Goal: Task Accomplishment & Management: Use online tool/utility

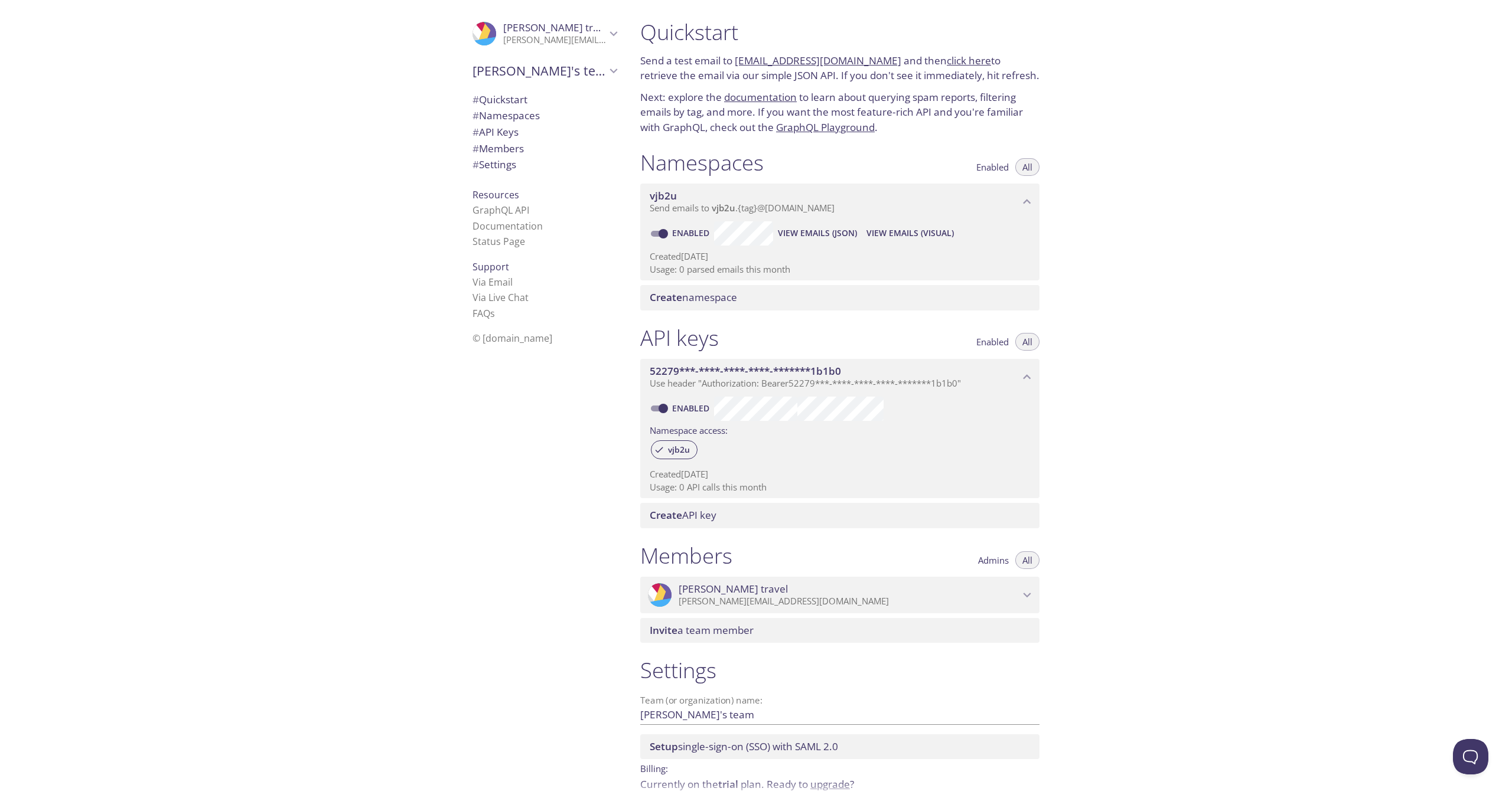
drag, startPoint x: 770, startPoint y: 76, endPoint x: 968, endPoint y: 79, distance: 198.0
click at [968, 79] on p "Send a test email to vjb2u.test@inbox.testmail.app and then click here to retri…" at bounding box center [840, 68] width 399 height 30
copy link "[EMAIL_ADDRESS][DOMAIN_NAME]"
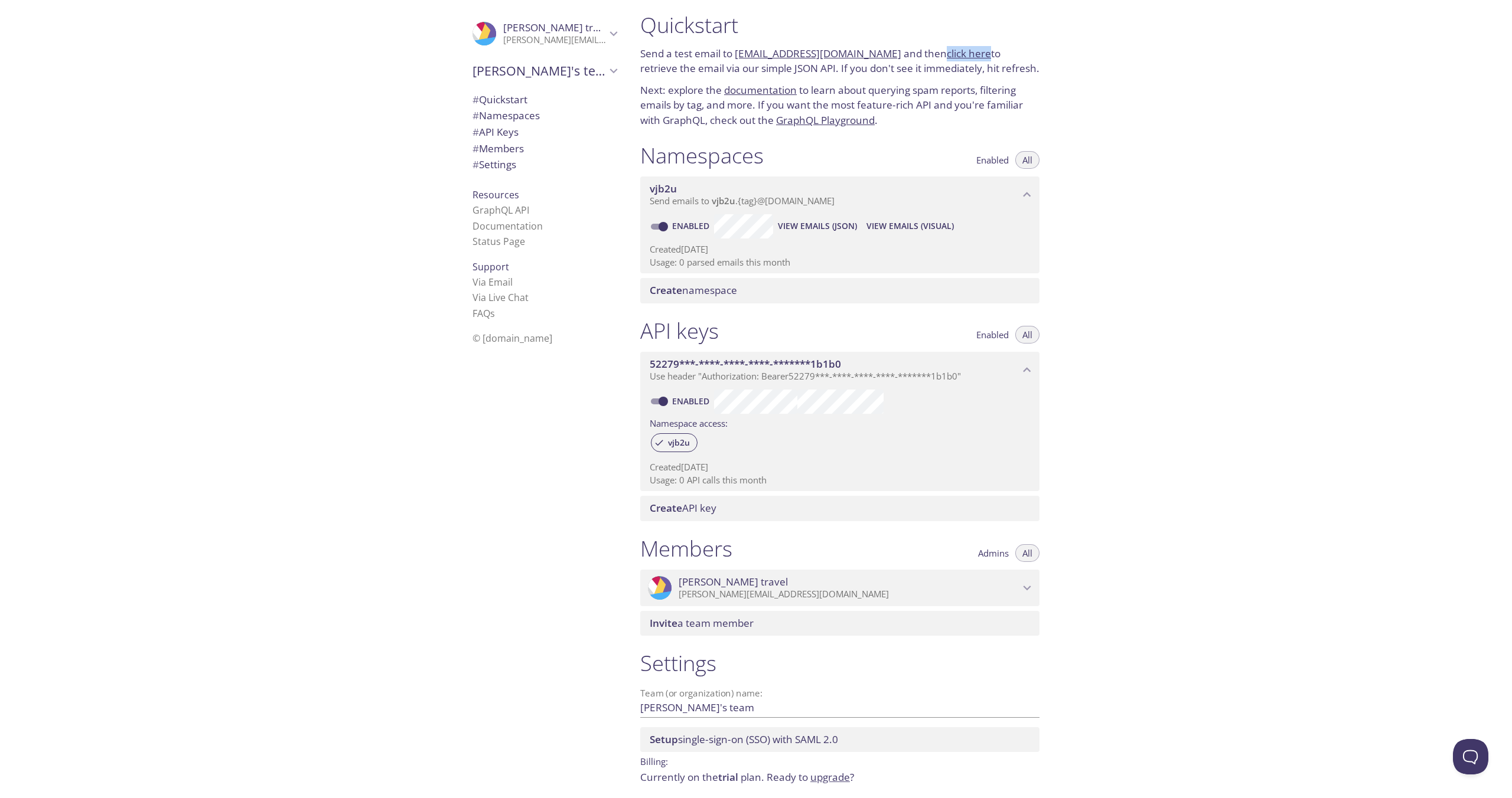
scroll to position [135, 0]
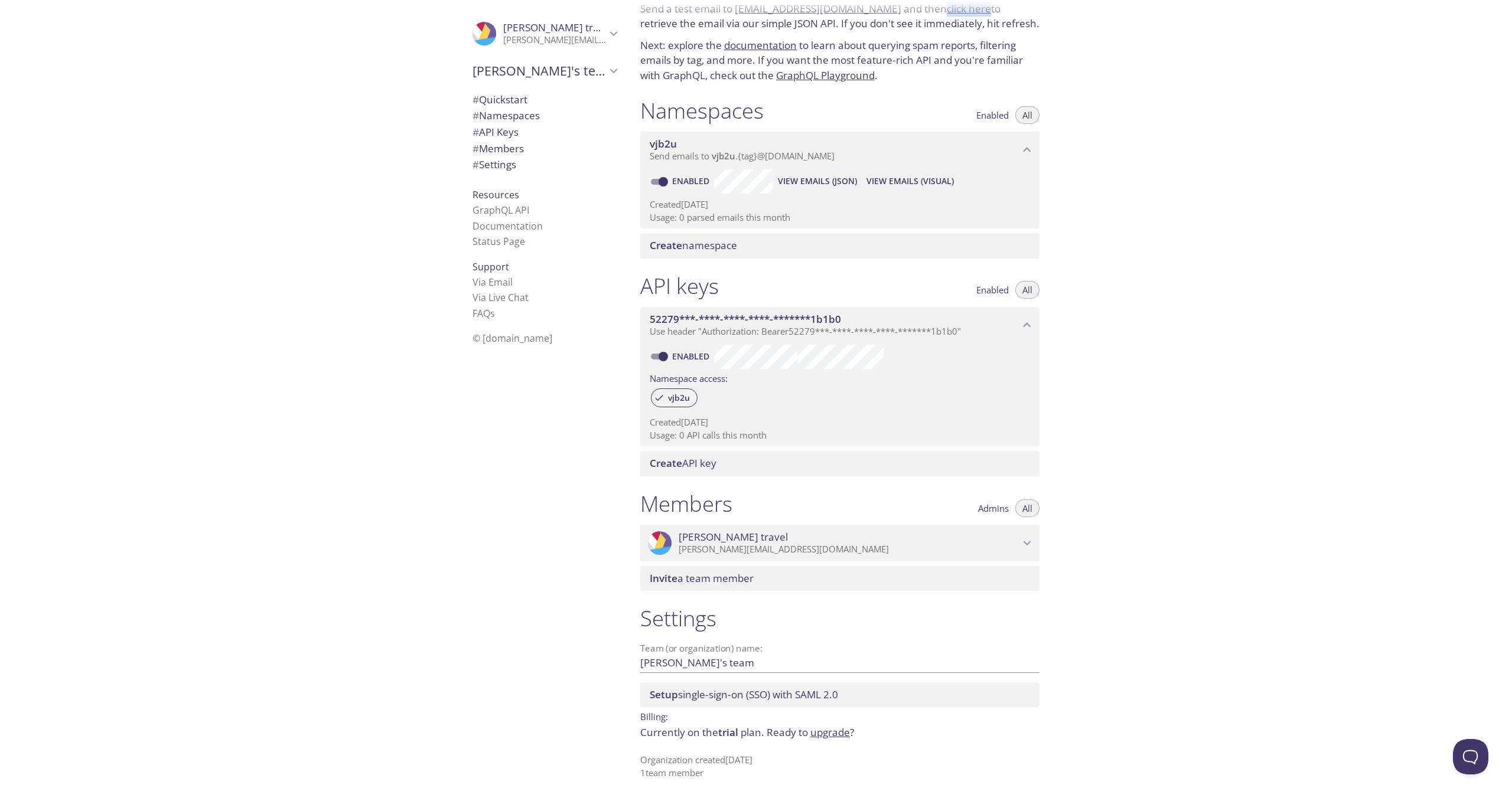
click at [712, 252] on span "Create namespace" at bounding box center [693, 245] width 87 height 14
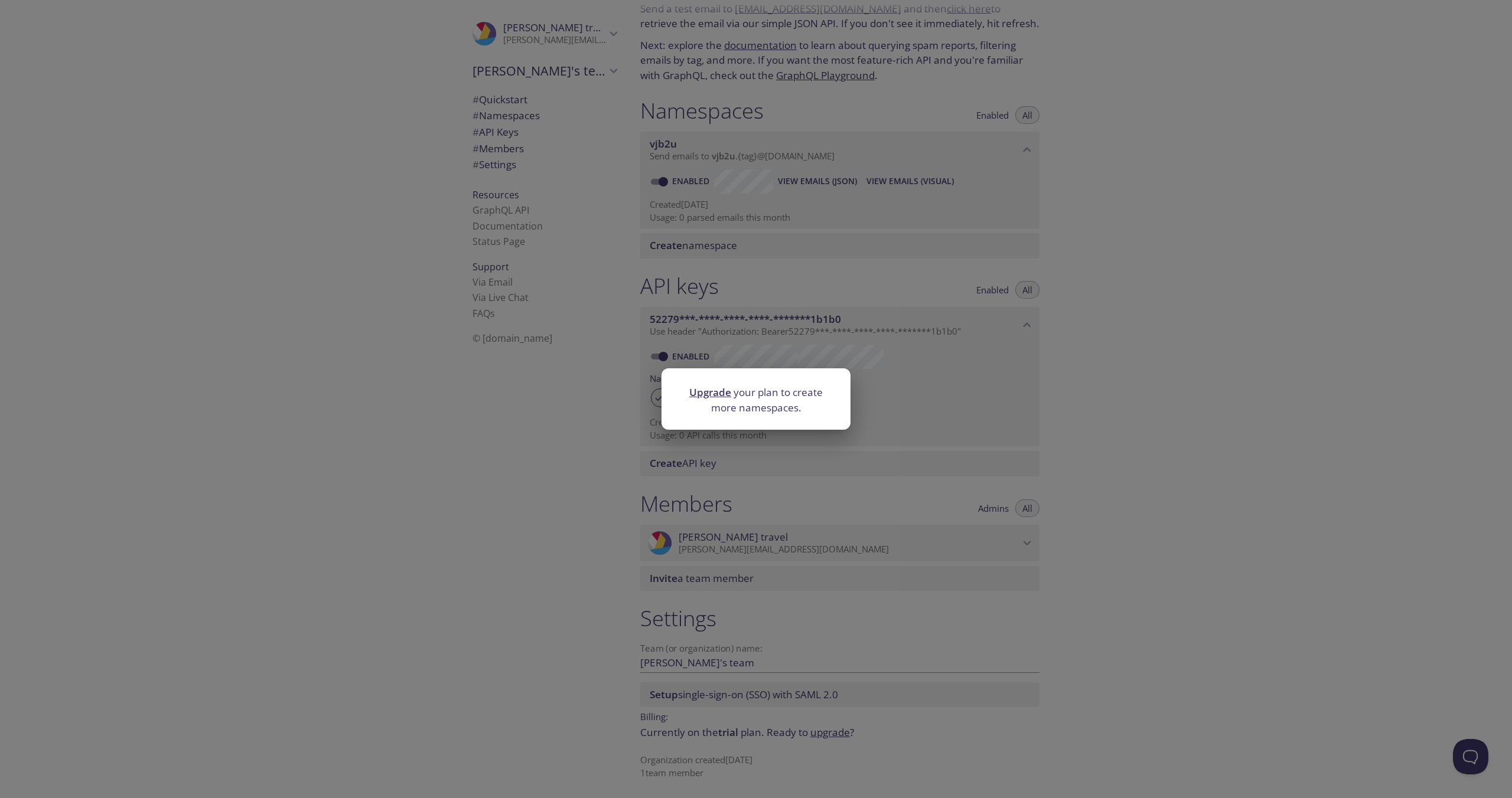
click at [1192, 192] on div "Upgrade your plan to create more namespaces." at bounding box center [756, 399] width 1512 height 798
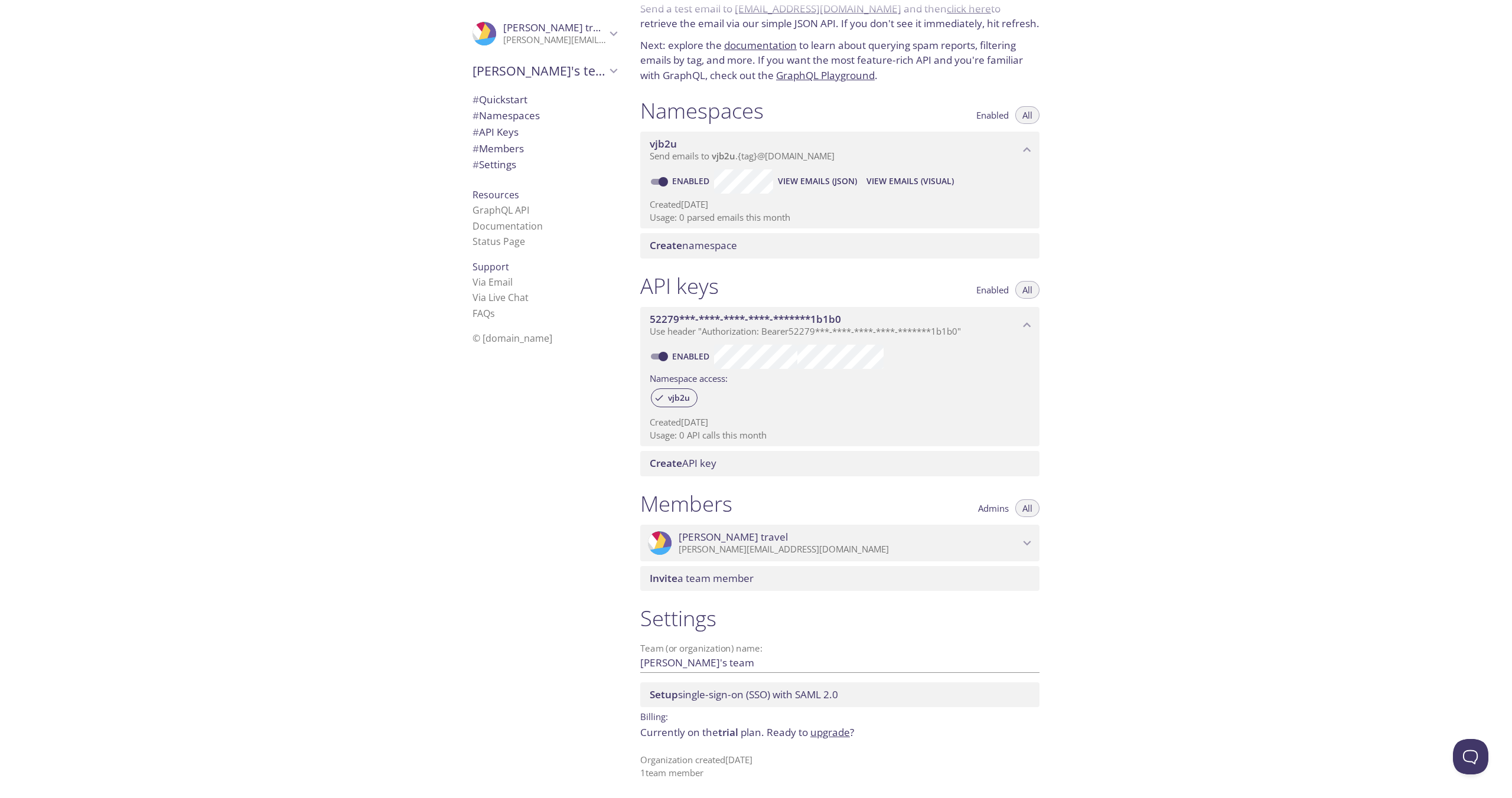
scroll to position [295, 0]
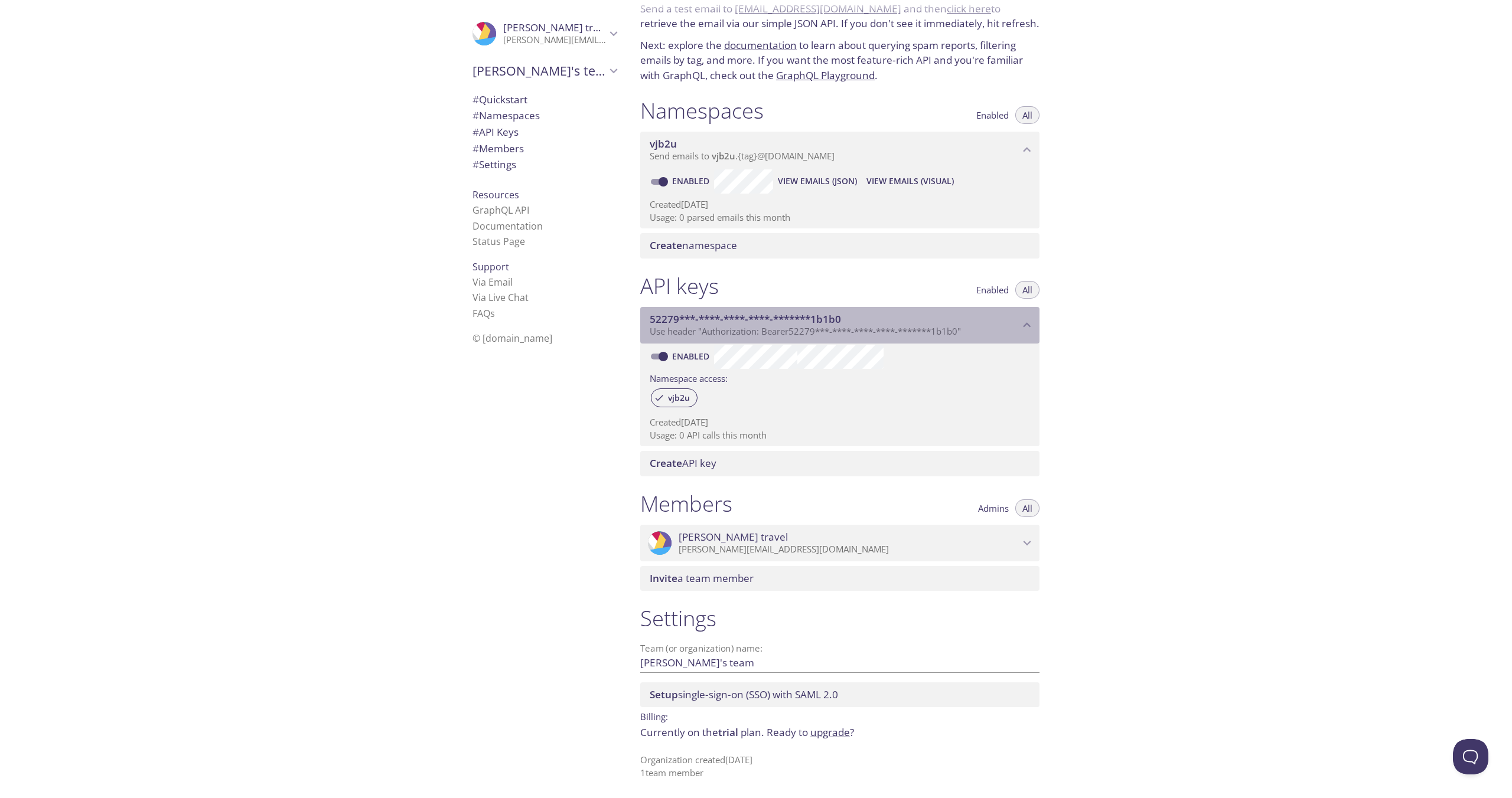
click at [1023, 317] on icon "52279***-****-****-****-*******1b1b0 API key" at bounding box center [1026, 325] width 16 height 16
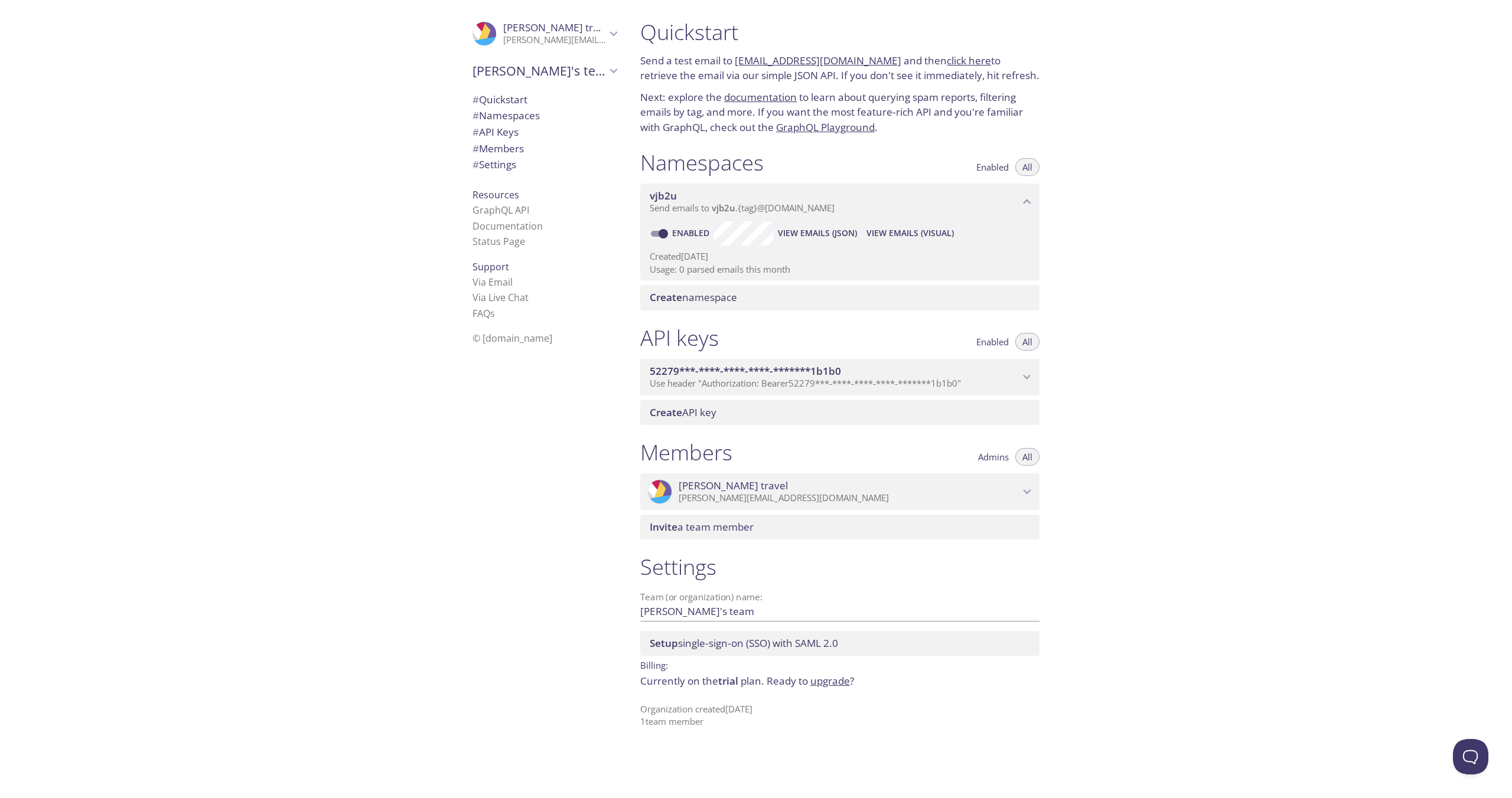
scroll to position [182, 0]
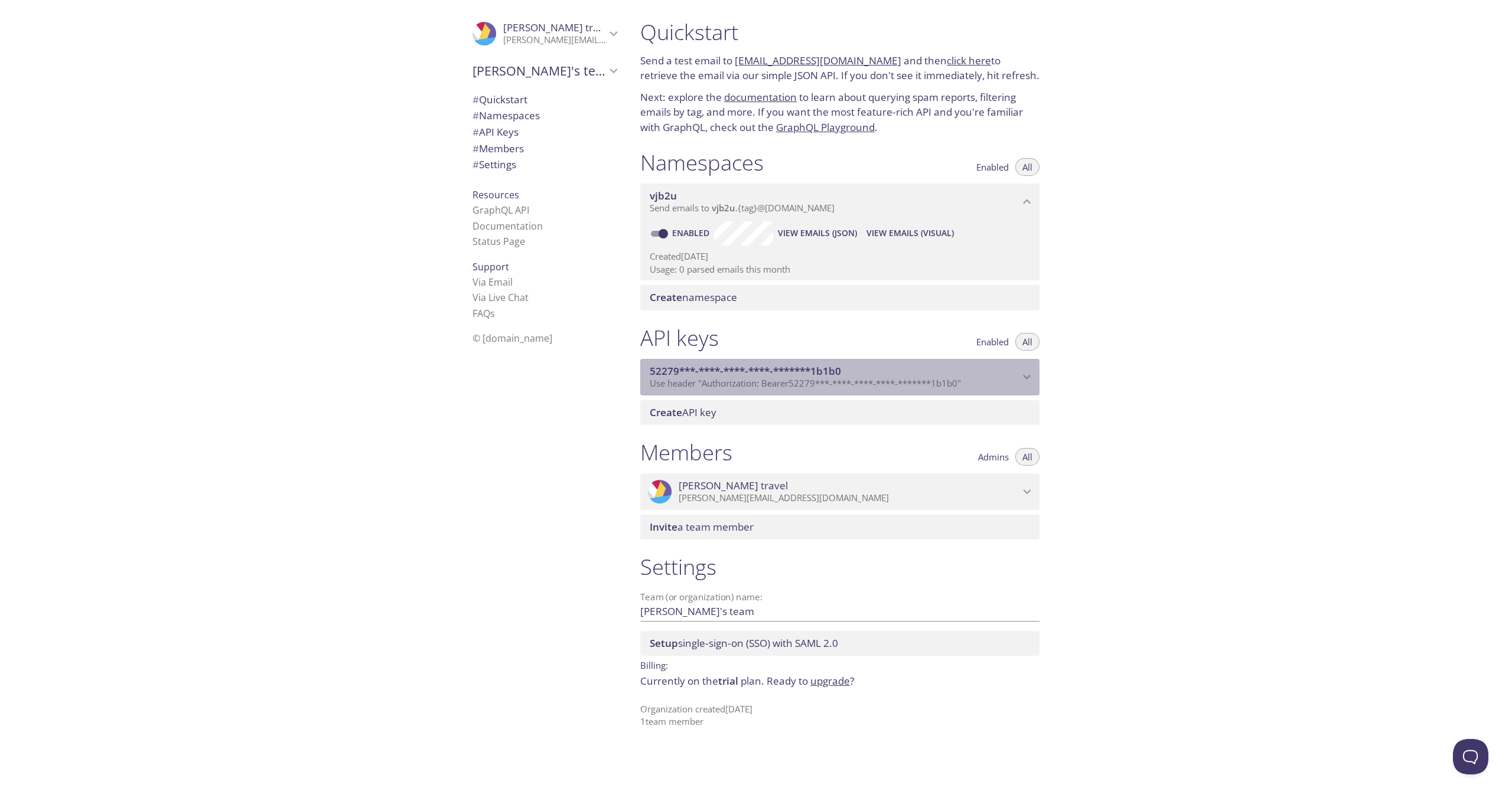
click at [1026, 370] on icon "52279***-****-****-****-*******1b1b0 API key" at bounding box center [1026, 377] width 16 height 16
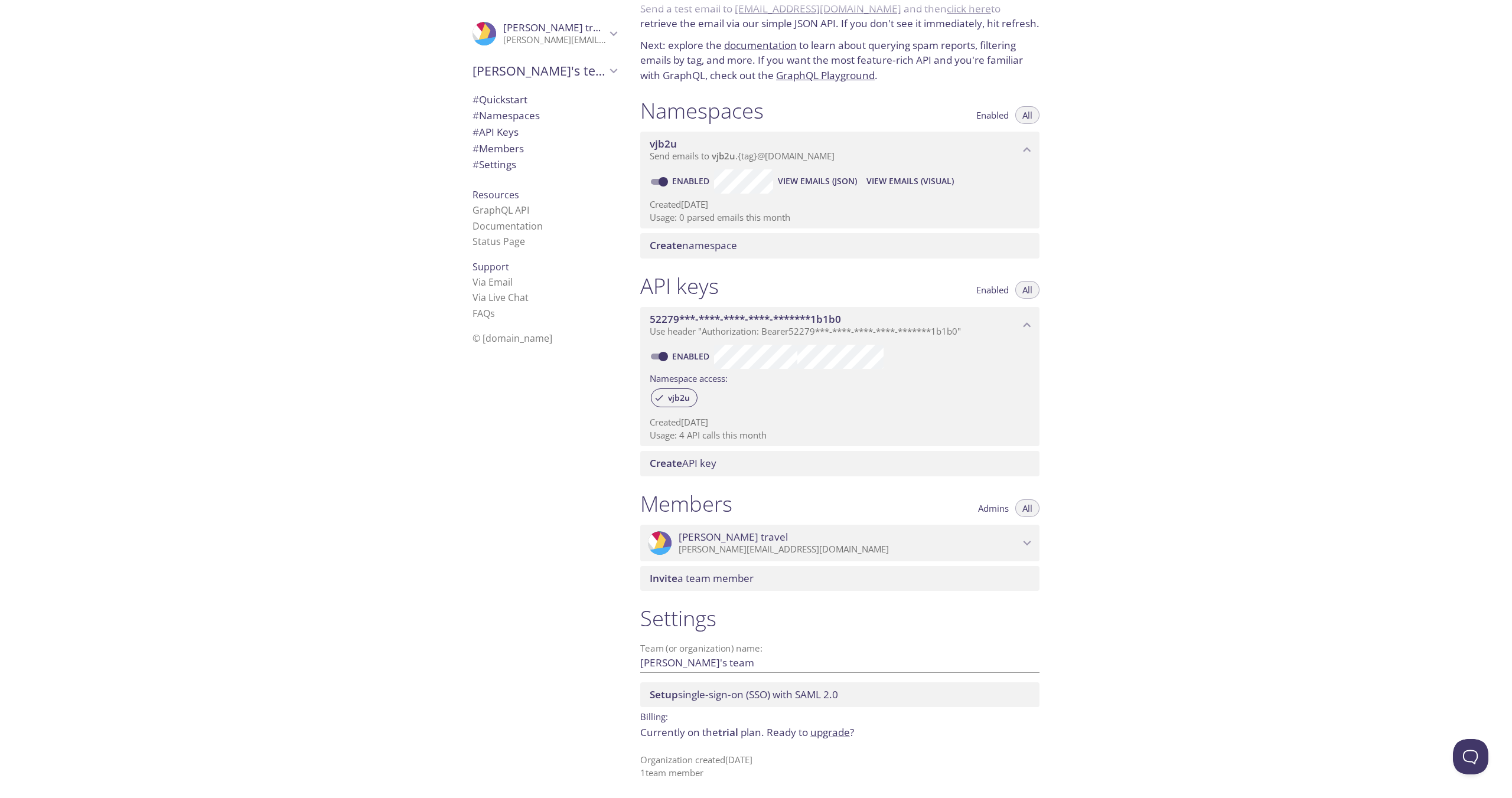
scroll to position [0, 0]
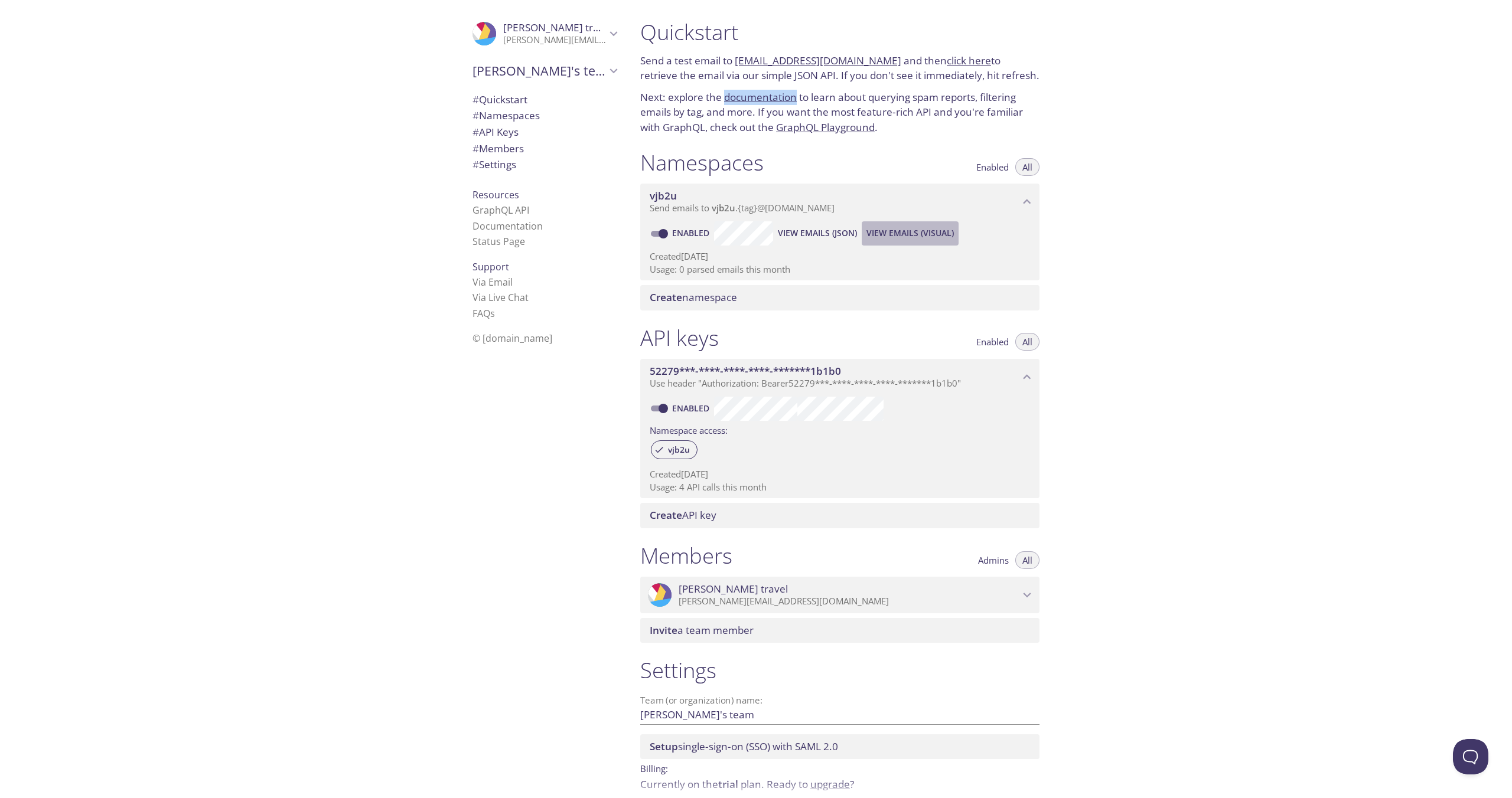
click at [866, 240] on span "View Emails (Visual)" at bounding box center [910, 233] width 87 height 14
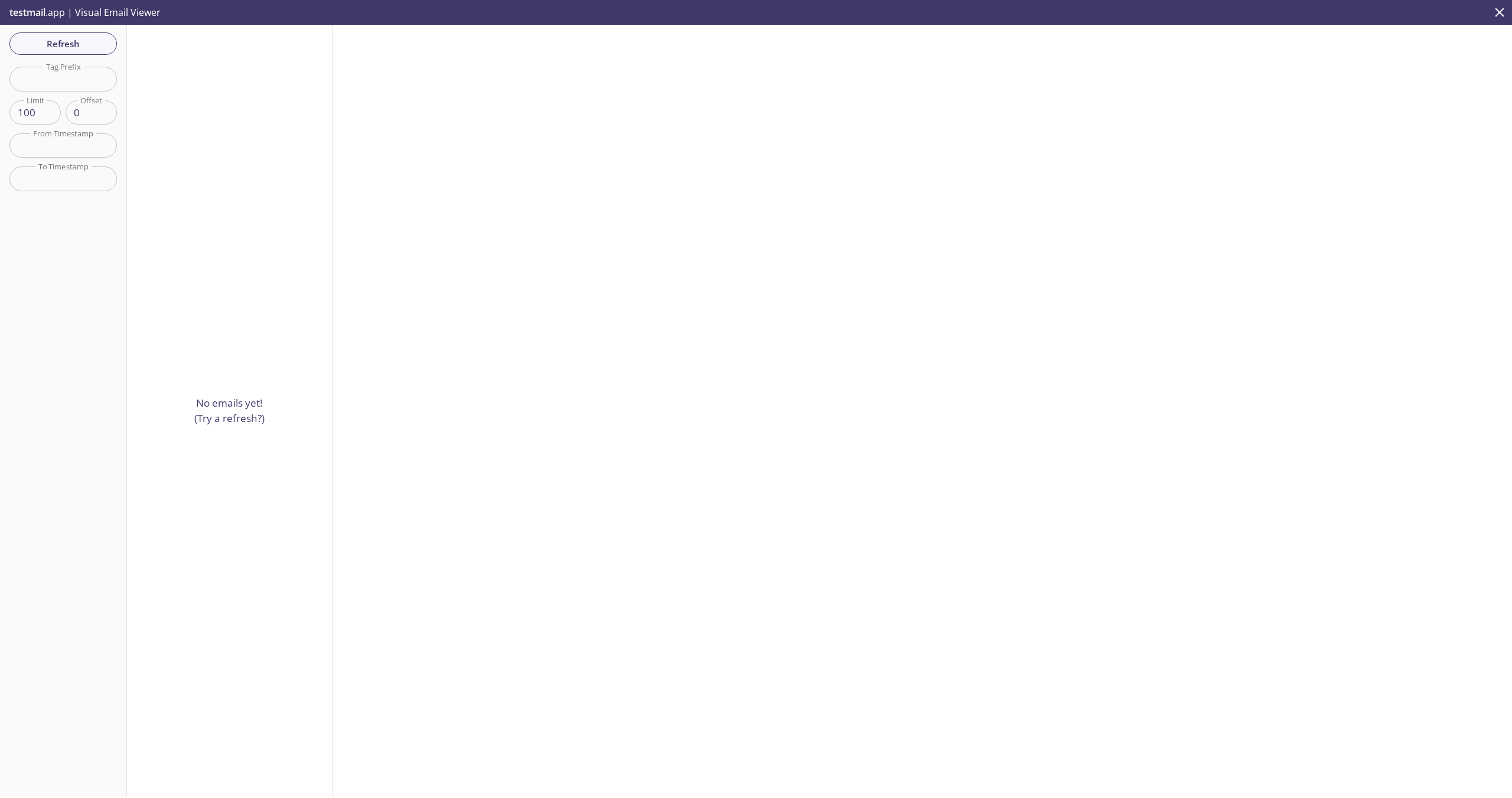
click at [242, 326] on div "No emails yet! (Try a refresh?)" at bounding box center [230, 411] width 206 height 772
click at [220, 405] on p "No emails yet! (Try a refresh?)" at bounding box center [229, 411] width 70 height 30
